Goal: Information Seeking & Learning: Learn about a topic

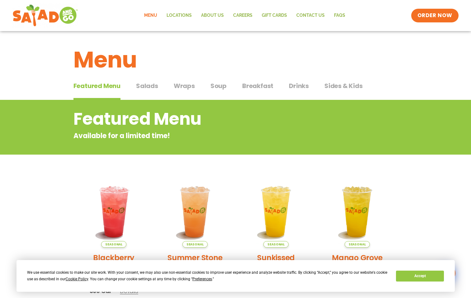
click at [149, 88] on span "Salads" at bounding box center [147, 85] width 22 height 9
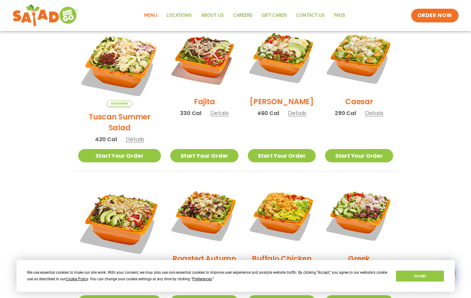
scroll to position [208, 0]
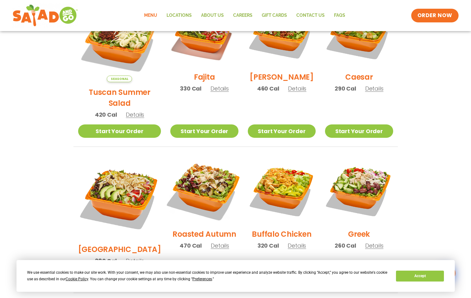
click at [193, 189] on img at bounding box center [204, 190] width 80 height 80
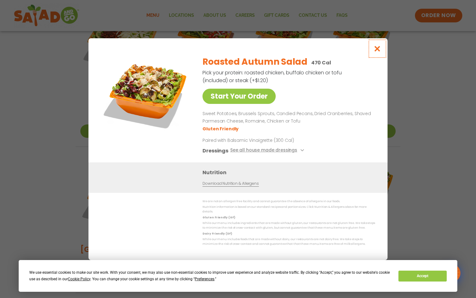
click at [377, 50] on icon "Close modal" at bounding box center [377, 48] width 8 height 7
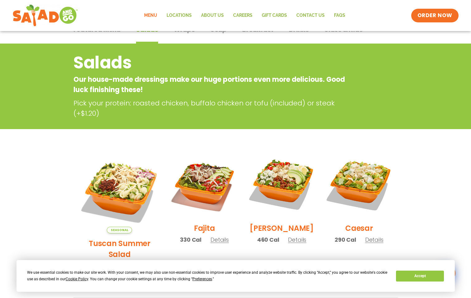
scroll to position [0, 0]
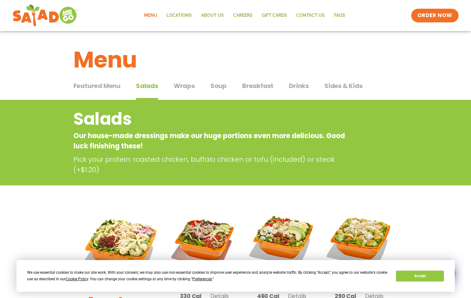
click at [102, 87] on span "Featured Menu" at bounding box center [96, 85] width 47 height 9
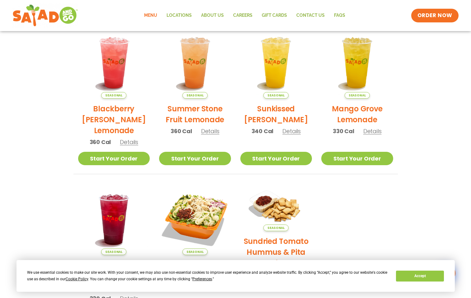
scroll to position [283, 0]
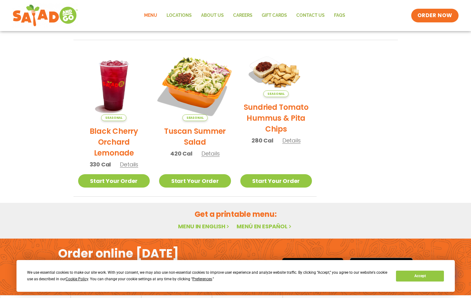
click at [199, 87] on img at bounding box center [195, 85] width 84 height 84
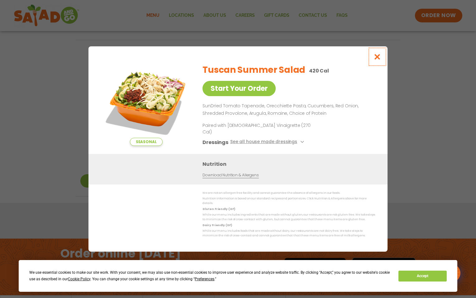
click at [376, 60] on icon "Close modal" at bounding box center [377, 57] width 8 height 7
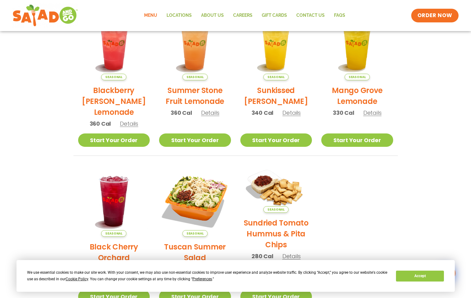
scroll to position [39, 0]
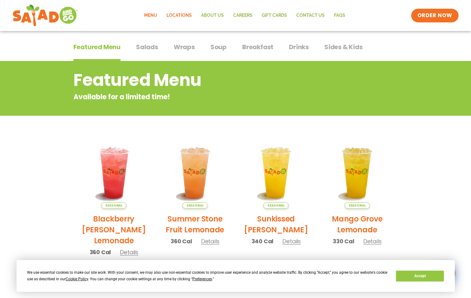
click at [186, 15] on link "Locations" at bounding box center [179, 15] width 35 height 14
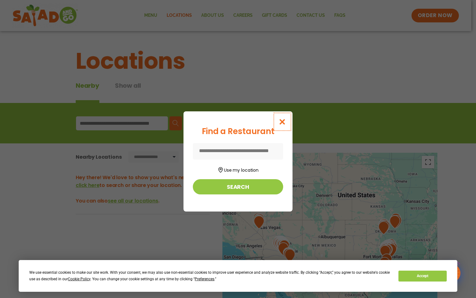
click at [282, 120] on icon "Close modal" at bounding box center [282, 122] width 8 height 7
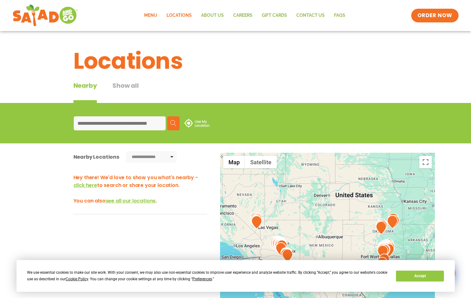
click at [155, 13] on link "Menu" at bounding box center [150, 15] width 22 height 14
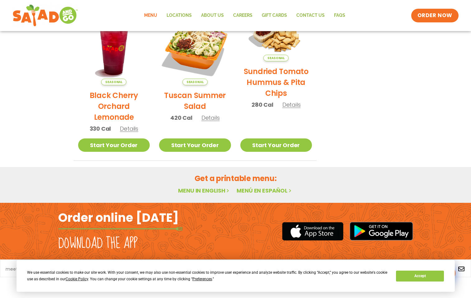
scroll to position [248, 0]
